Goal: Find specific page/section: Find specific page/section

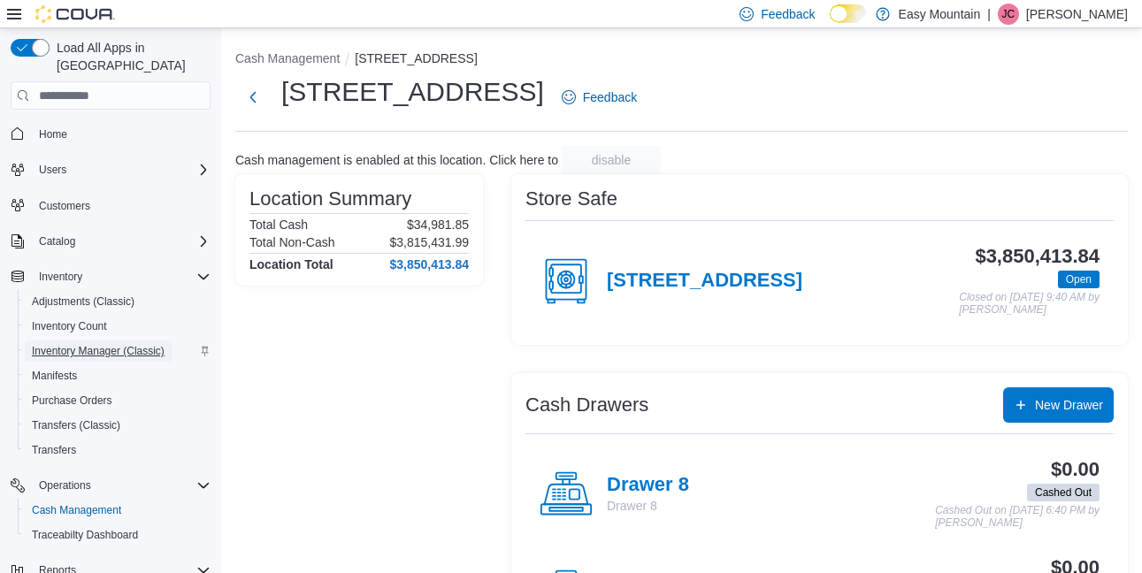
click at [86, 344] on span "Inventory Manager (Classic)" at bounding box center [98, 351] width 133 height 14
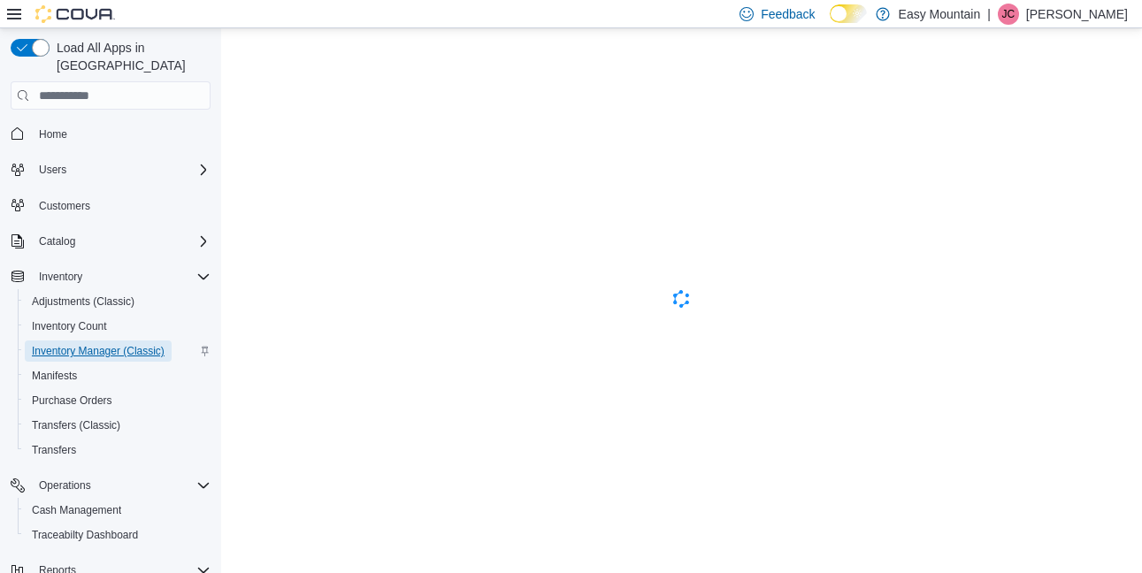
click at [81, 344] on span "Inventory Manager (Classic)" at bounding box center [98, 351] width 133 height 14
click at [119, 344] on span "Inventory Manager (Classic)" at bounding box center [98, 351] width 133 height 14
